Goal: Navigation & Orientation: Find specific page/section

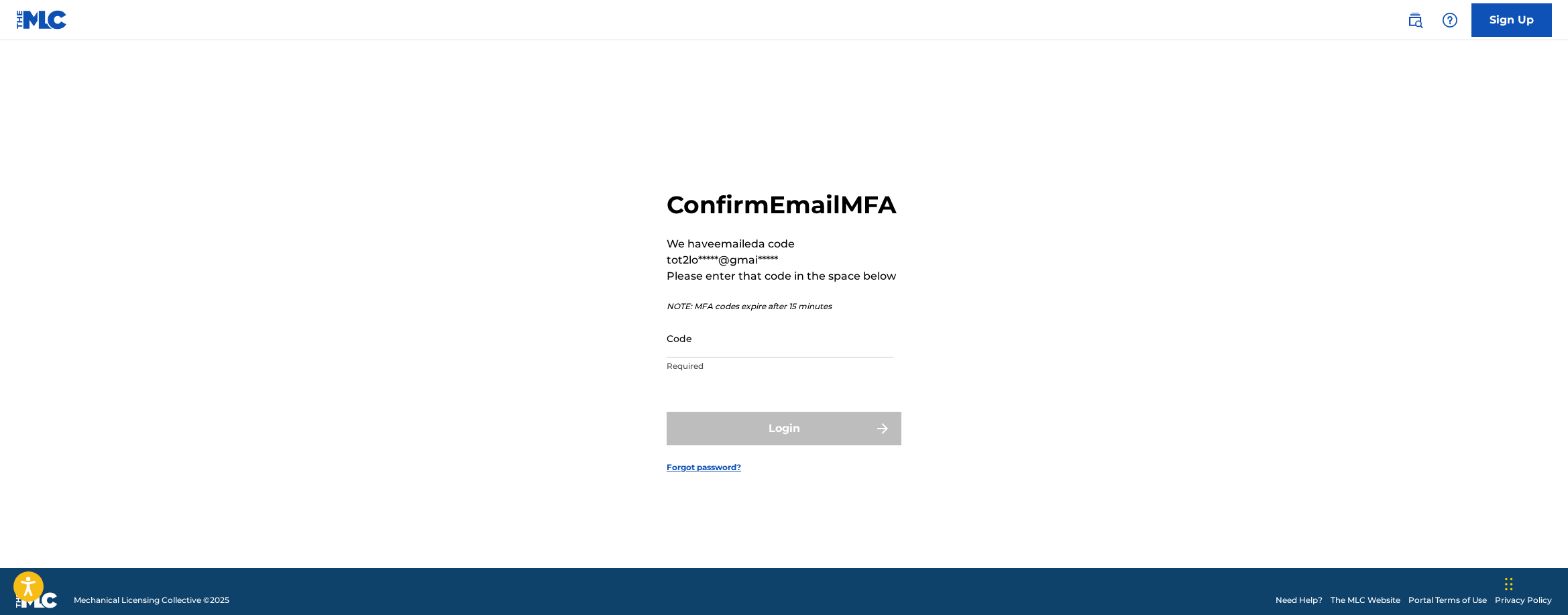
click at [838, 349] on input "Code" at bounding box center [780, 338] width 226 height 38
paste input "339730"
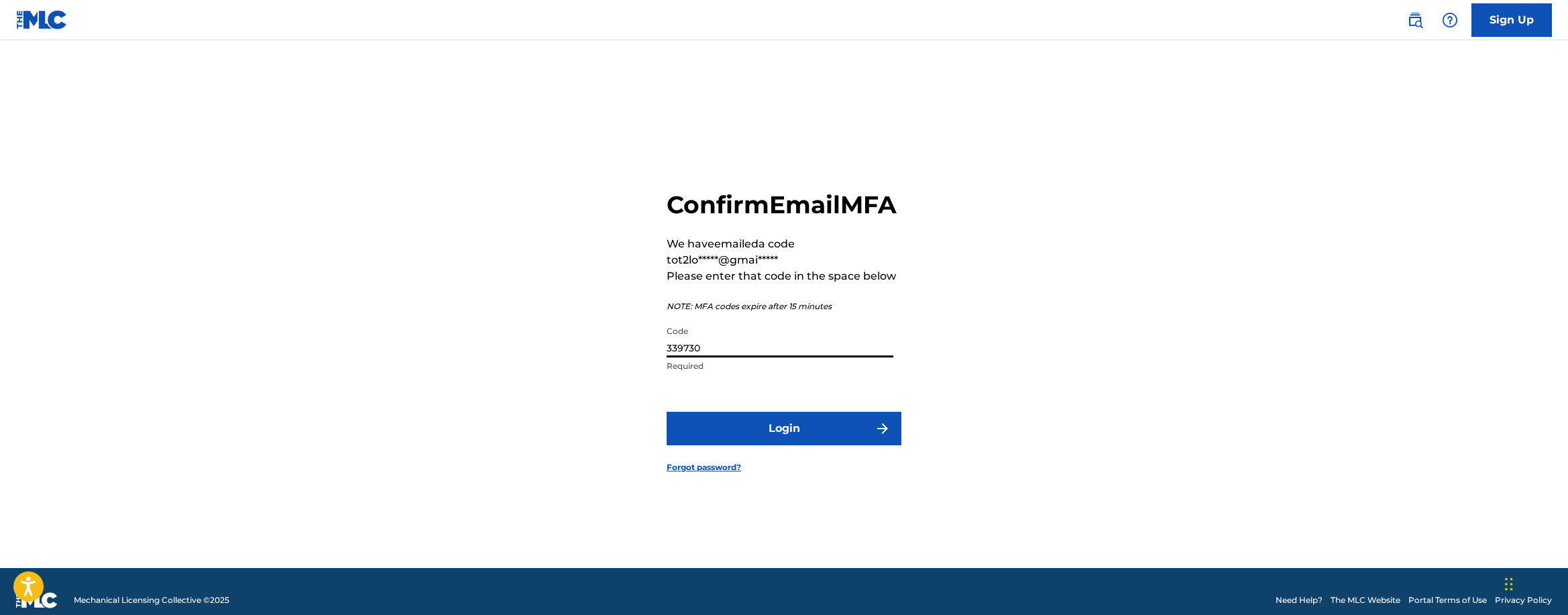
type input "339730"
click at [790, 437] on button "Login" at bounding box center [784, 428] width 235 height 33
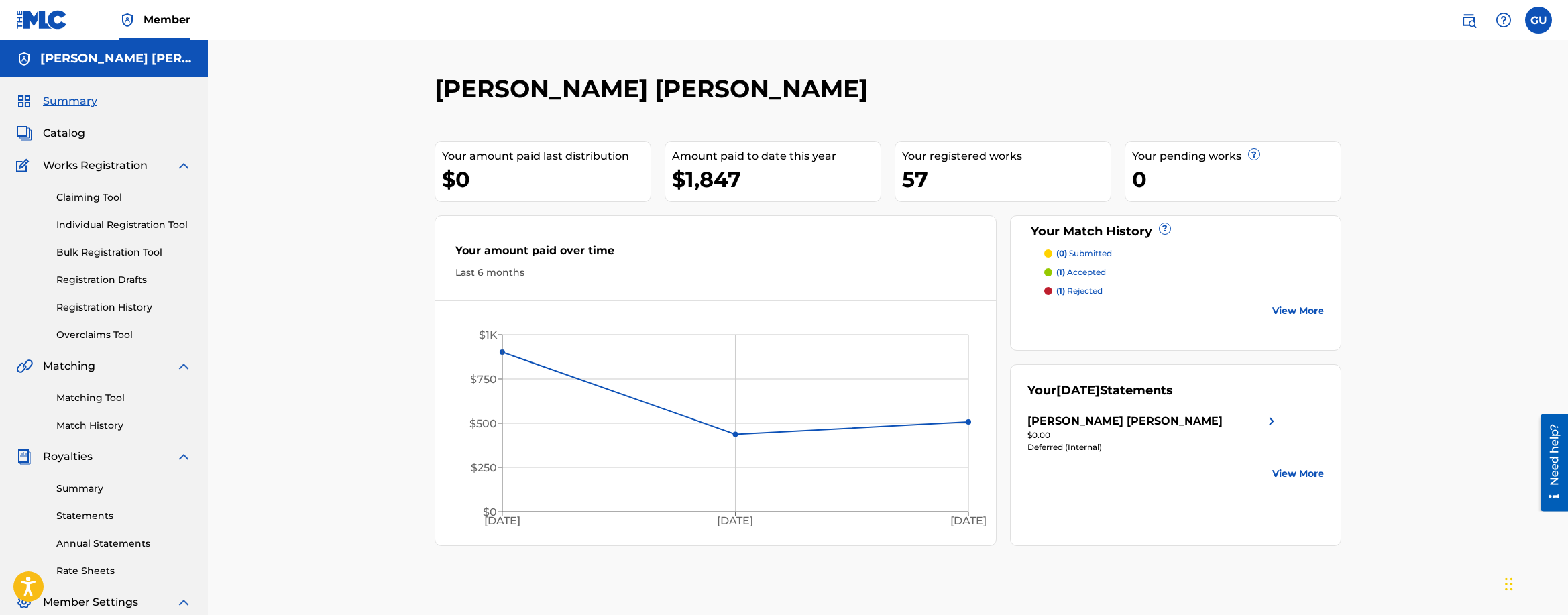
click at [77, 135] on span "Catalog" at bounding box center [64, 133] width 42 height 16
